Goal: Information Seeking & Learning: Learn about a topic

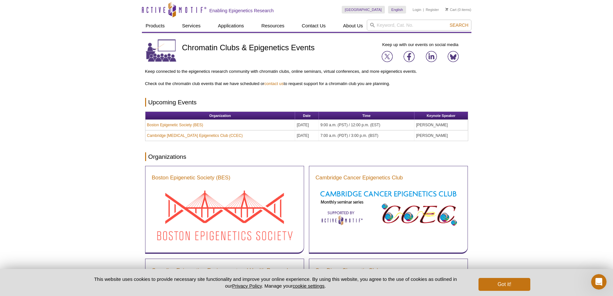
click at [265, 12] on h2 "Enabling Epigenetics Research" at bounding box center [241, 11] width 64 height 6
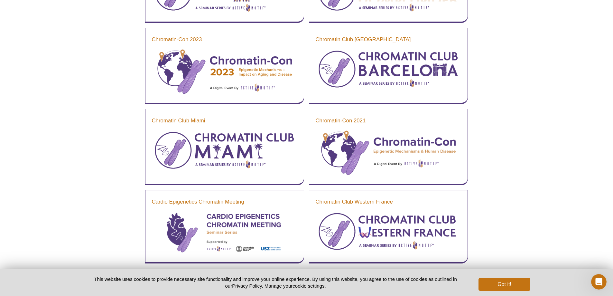
scroll to position [622, 0]
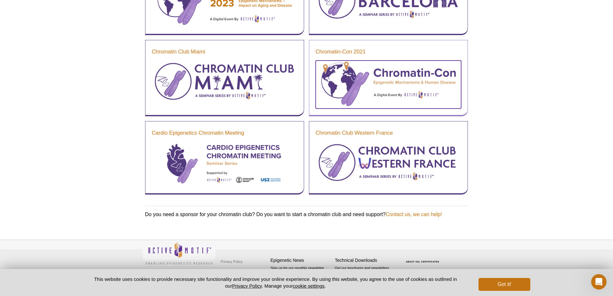
click at [391, 70] on img at bounding box center [388, 83] width 145 height 46
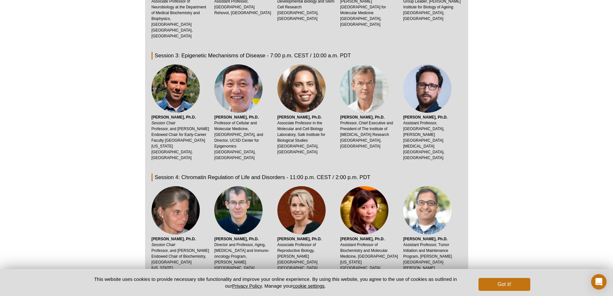
scroll to position [578, 0]
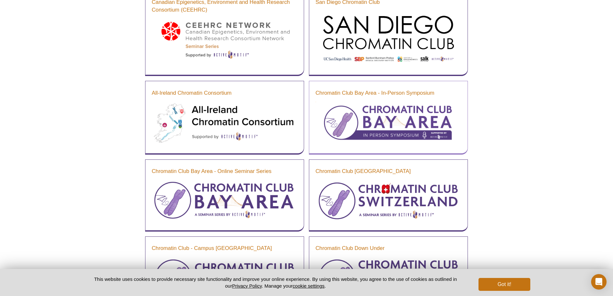
scroll to position [139, 0]
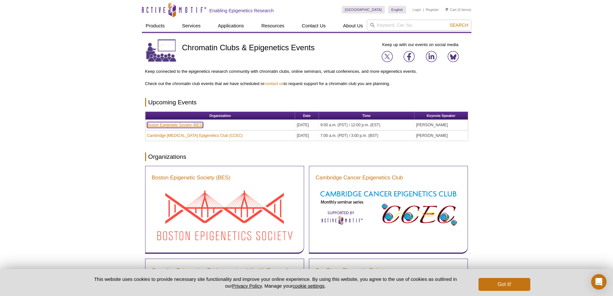
click at [186, 126] on link "Boston Epigenetic Society (BES)" at bounding box center [175, 125] width 56 height 6
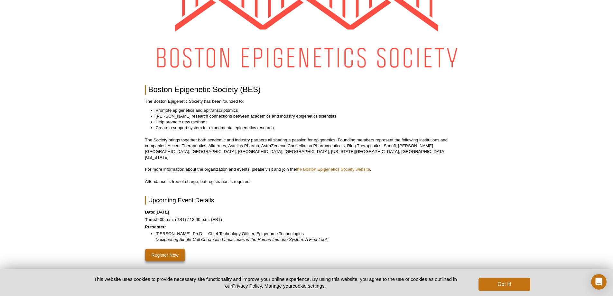
scroll to position [32, 0]
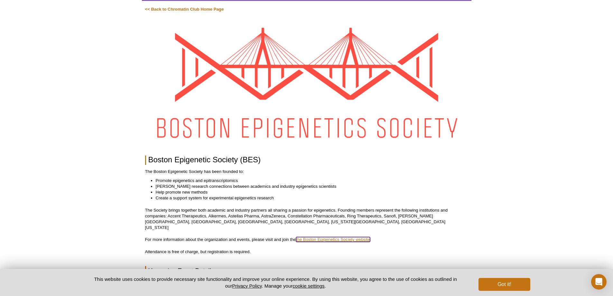
click at [337, 237] on link "the Boston Epigenetics Society website" at bounding box center [333, 239] width 74 height 5
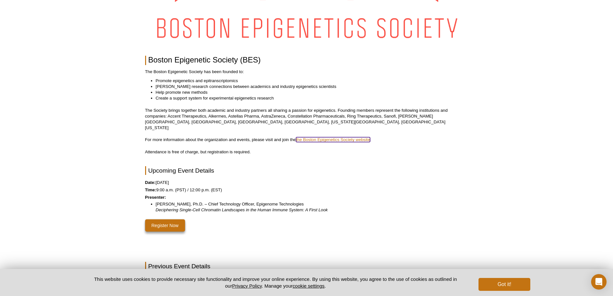
scroll to position [257, 0]
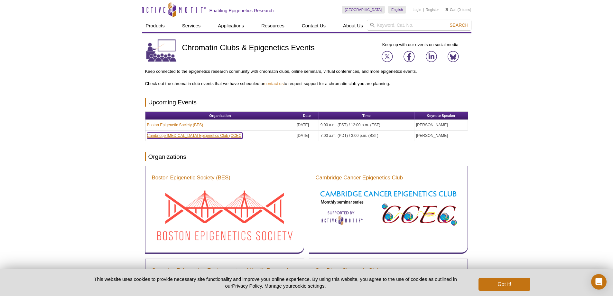
click at [189, 135] on link "Cambridge Cancer Epigenetics Club (CCEC)" at bounding box center [195, 136] width 96 height 6
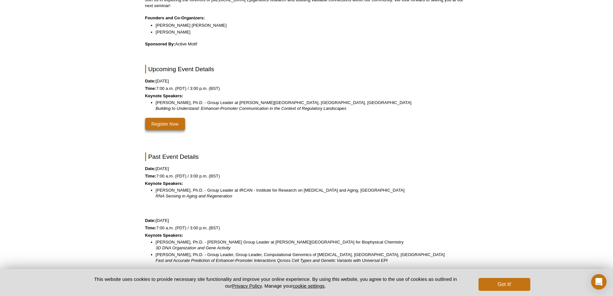
scroll to position [225, 0]
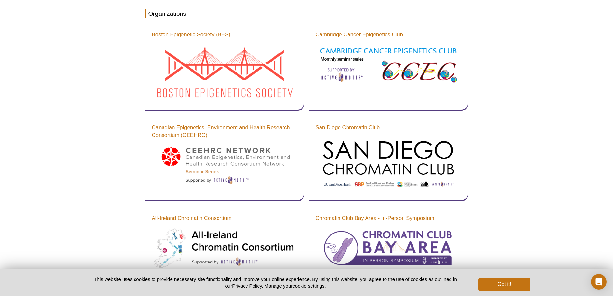
scroll to position [225, 0]
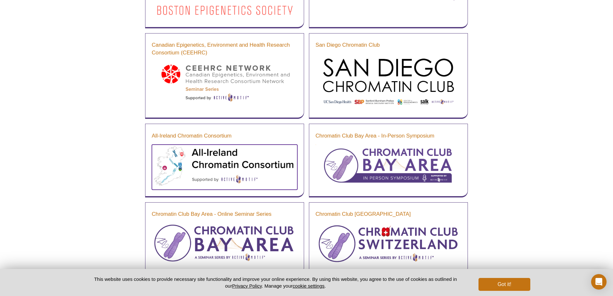
click at [246, 151] on img at bounding box center [224, 165] width 145 height 43
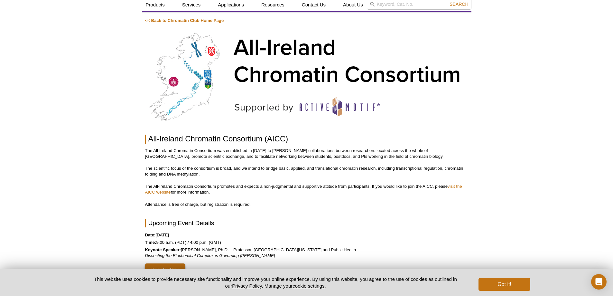
scroll to position [32, 0]
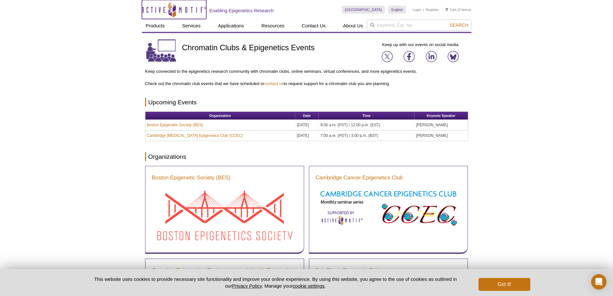
click at [158, 6] on icon "Active Motif Logo" at bounding box center [174, 10] width 64 height 16
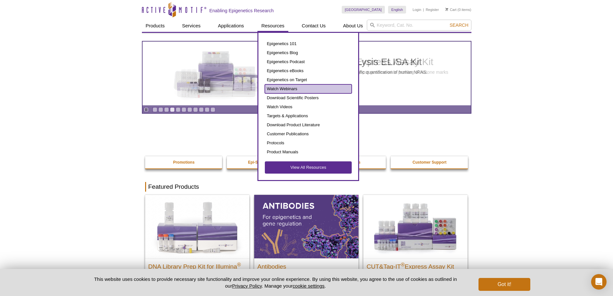
click at [289, 89] on link "Watch Webinars" at bounding box center [308, 88] width 87 height 9
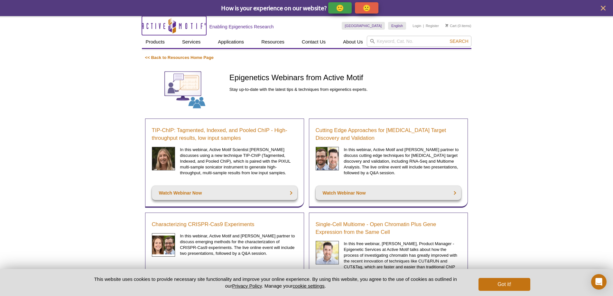
click at [170, 28] on icon "Active Motif Logo" at bounding box center [174, 26] width 64 height 16
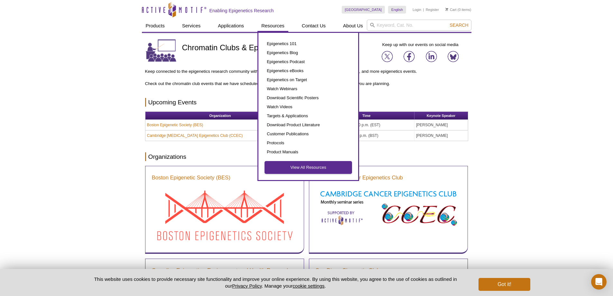
click at [323, 170] on link "View All Resources" at bounding box center [308, 167] width 87 height 12
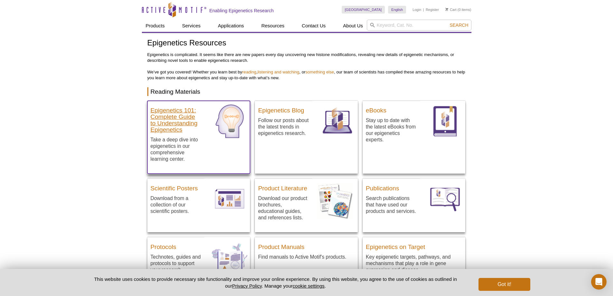
click at [176, 118] on h3 "Epigenetics 101: Complete Guide to Understanding Epigenetics" at bounding box center [176, 118] width 51 height 29
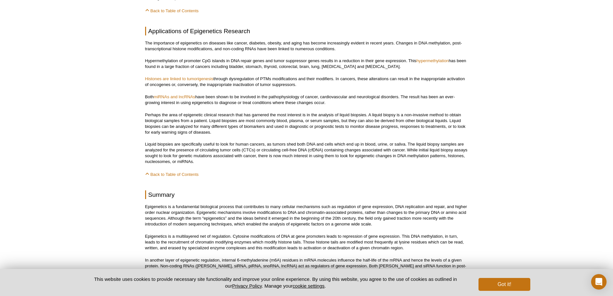
scroll to position [3379, 0]
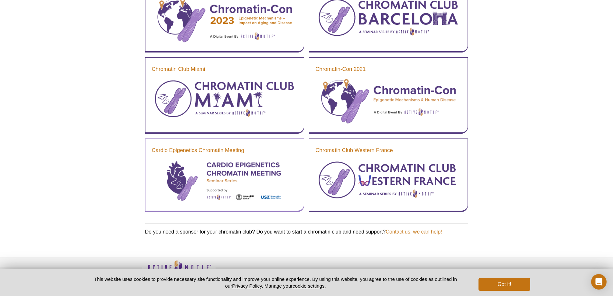
scroll to position [622, 0]
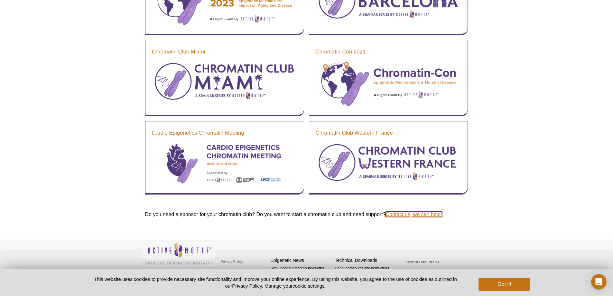
click at [406, 213] on link "Contact us, we can help!" at bounding box center [413, 213] width 56 height 5
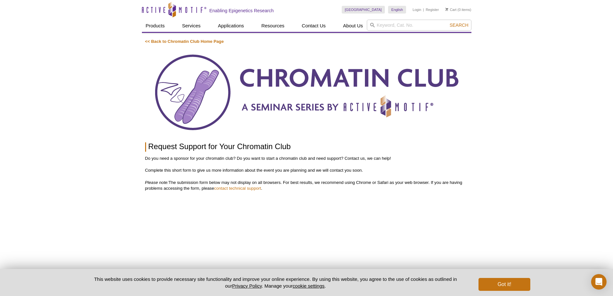
click at [186, 44] on p "<< Back to Chromatin Club Home Page" at bounding box center [306, 42] width 323 height 6
click at [186, 42] on link "<< Back to Chromatin Club Home Page" at bounding box center [184, 41] width 79 height 5
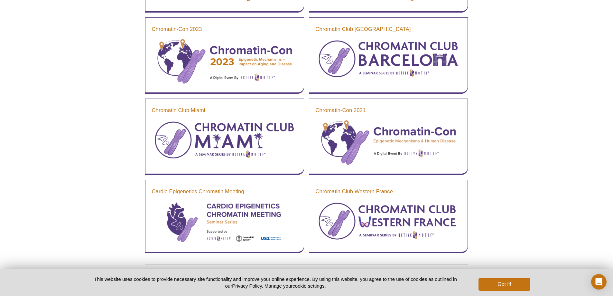
scroll to position [622, 0]
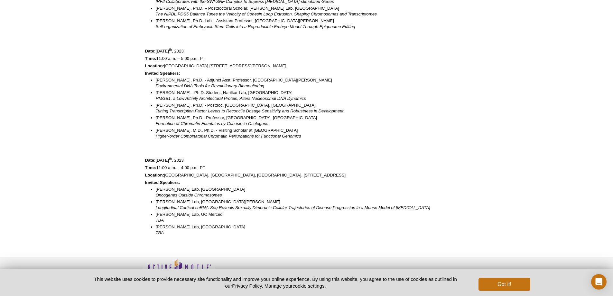
scroll to position [467, 0]
